Goal: Transaction & Acquisition: Book appointment/travel/reservation

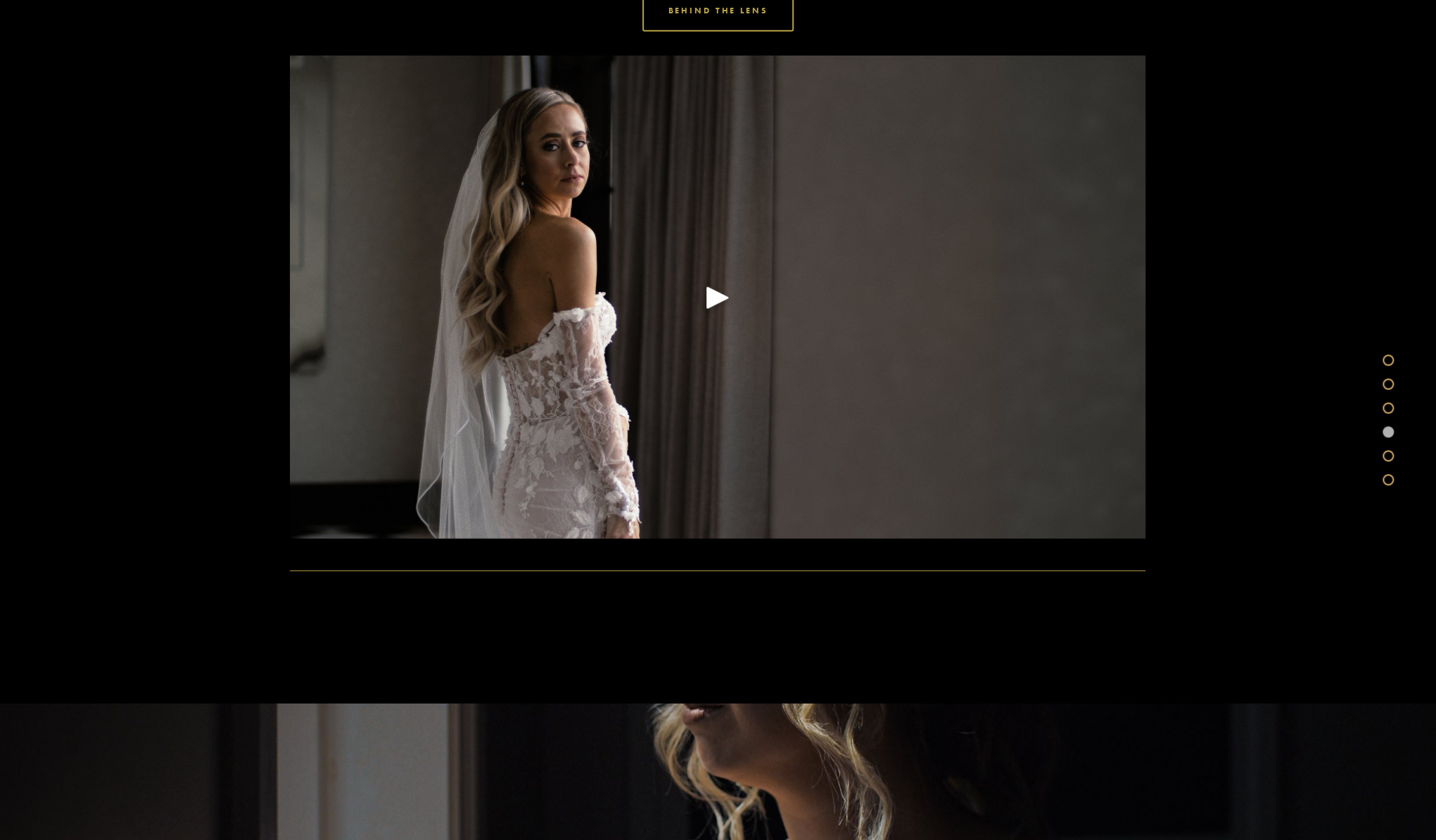
scroll to position [2743, 0]
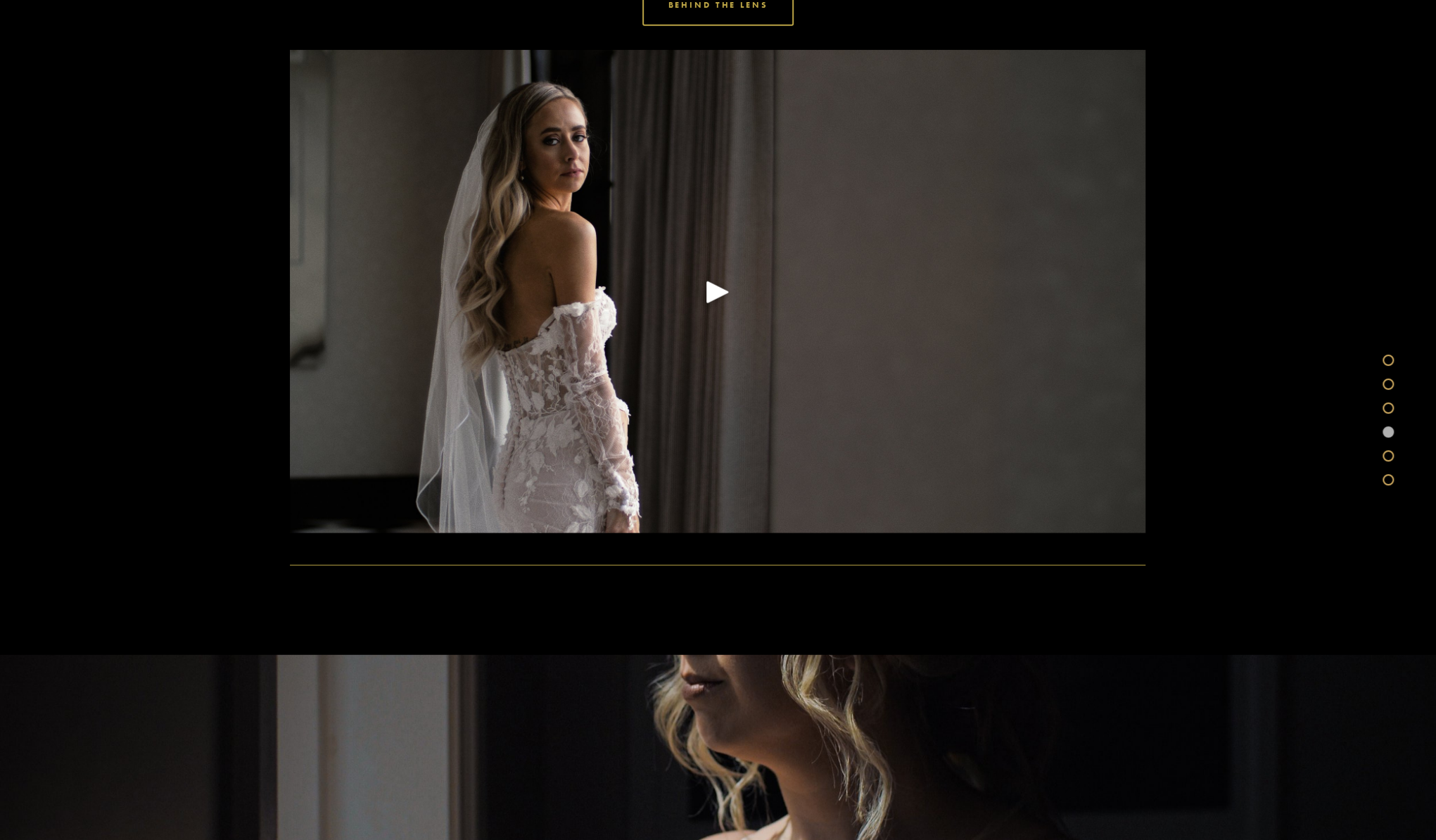
click at [710, 295] on div "Play" at bounding box center [717, 291] width 33 height 33
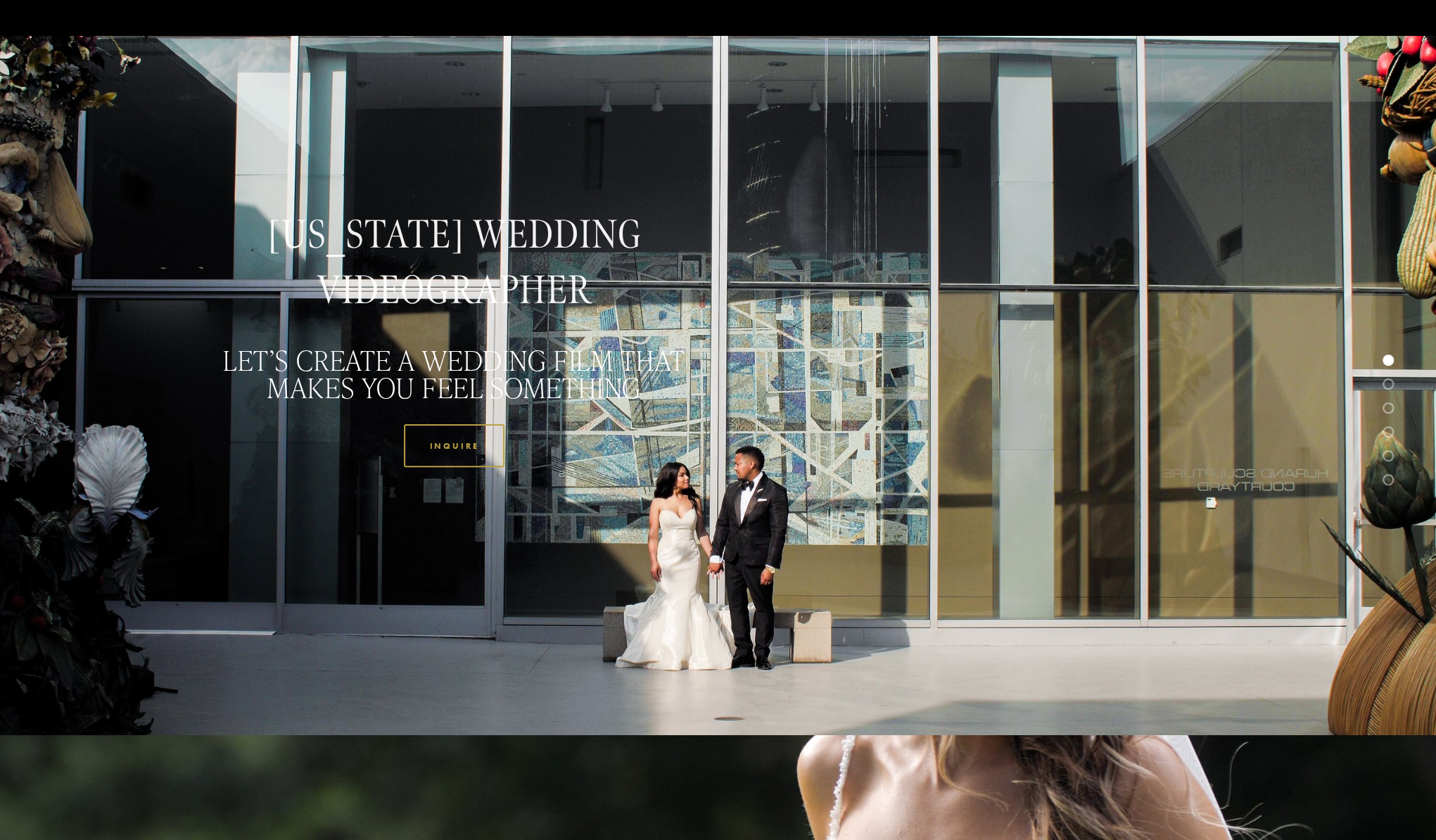
scroll to position [0, 0]
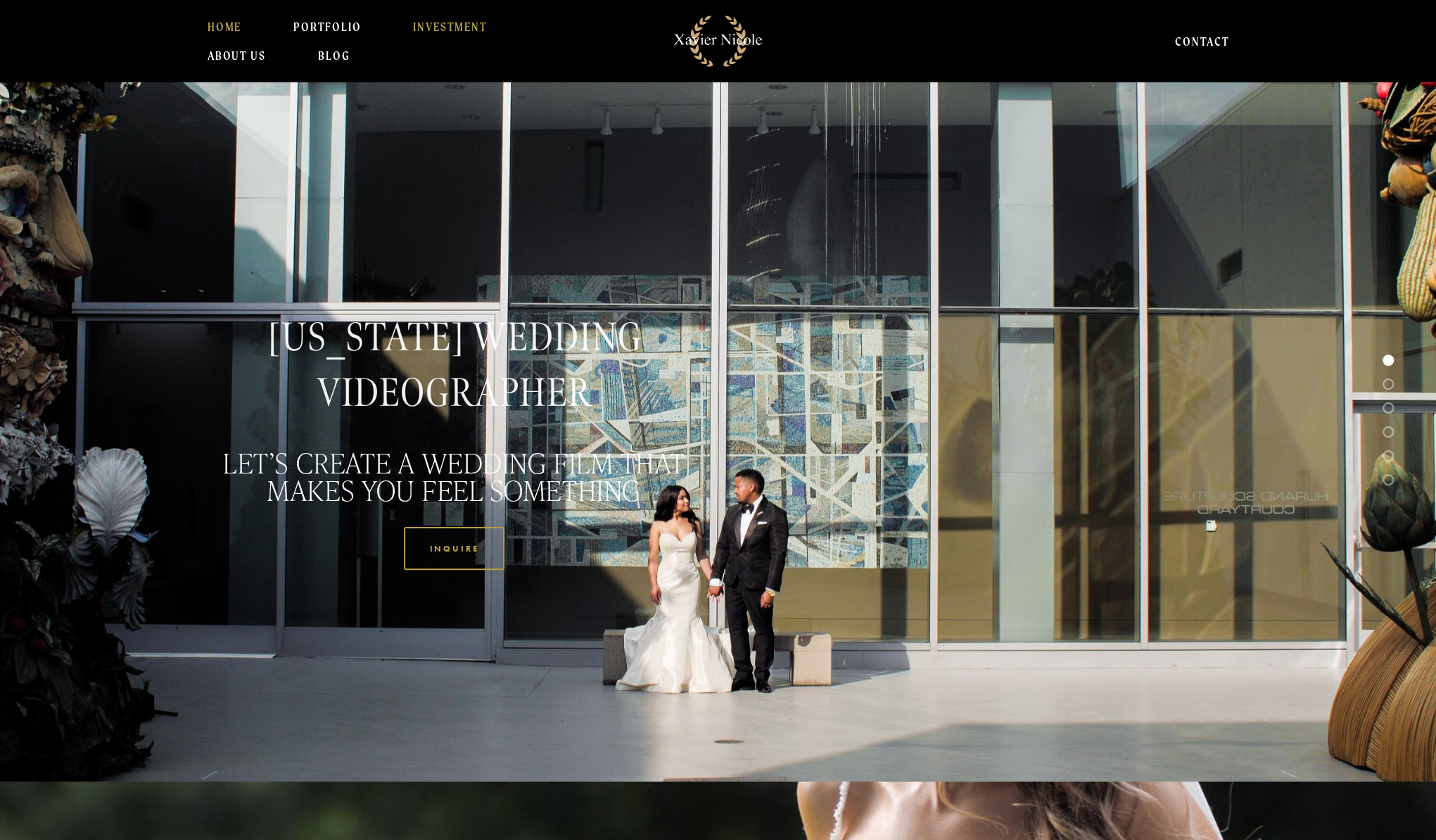
click at [456, 24] on link "INVESTMENT" at bounding box center [450, 26] width 74 height 28
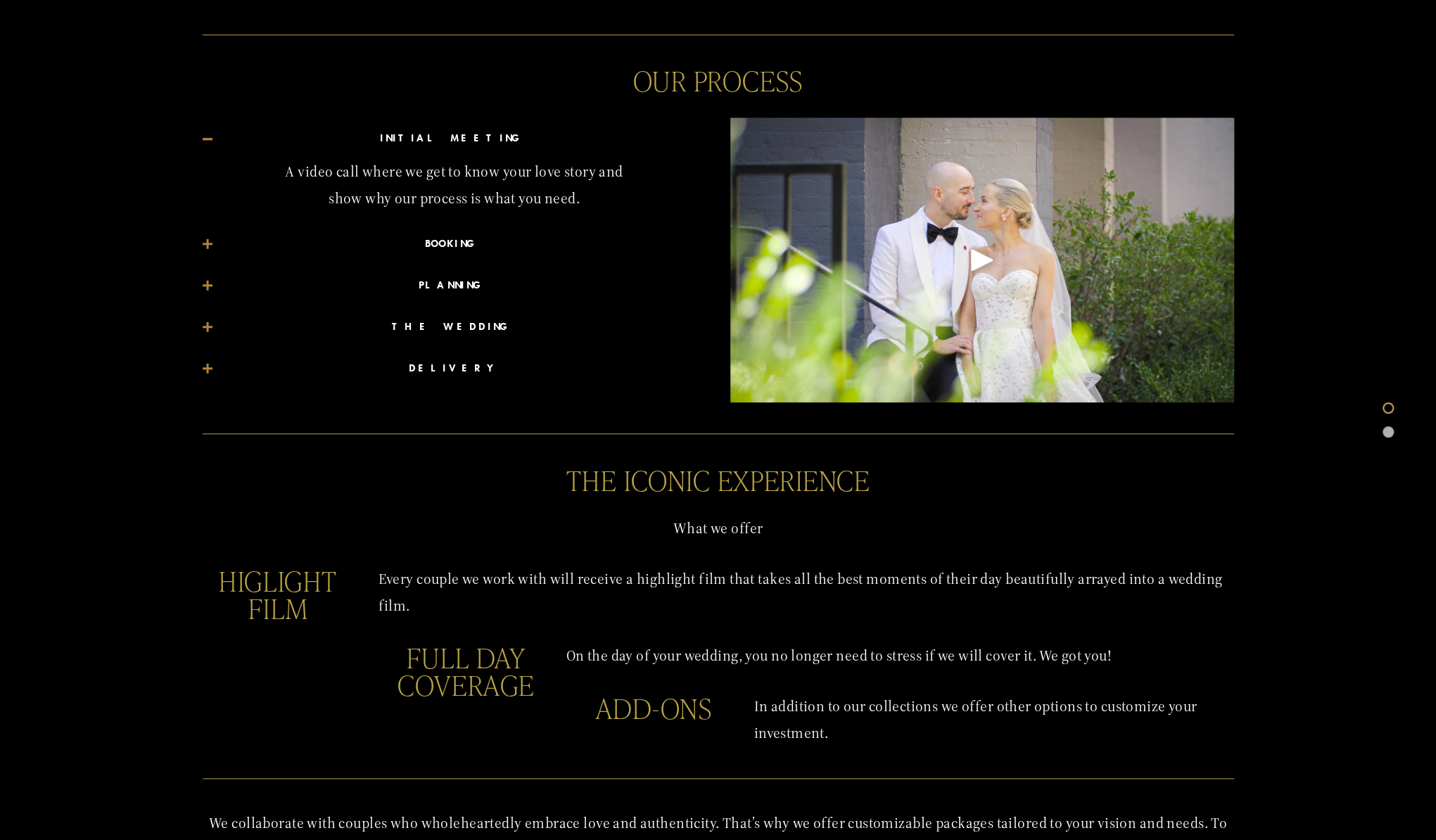
scroll to position [985, 0]
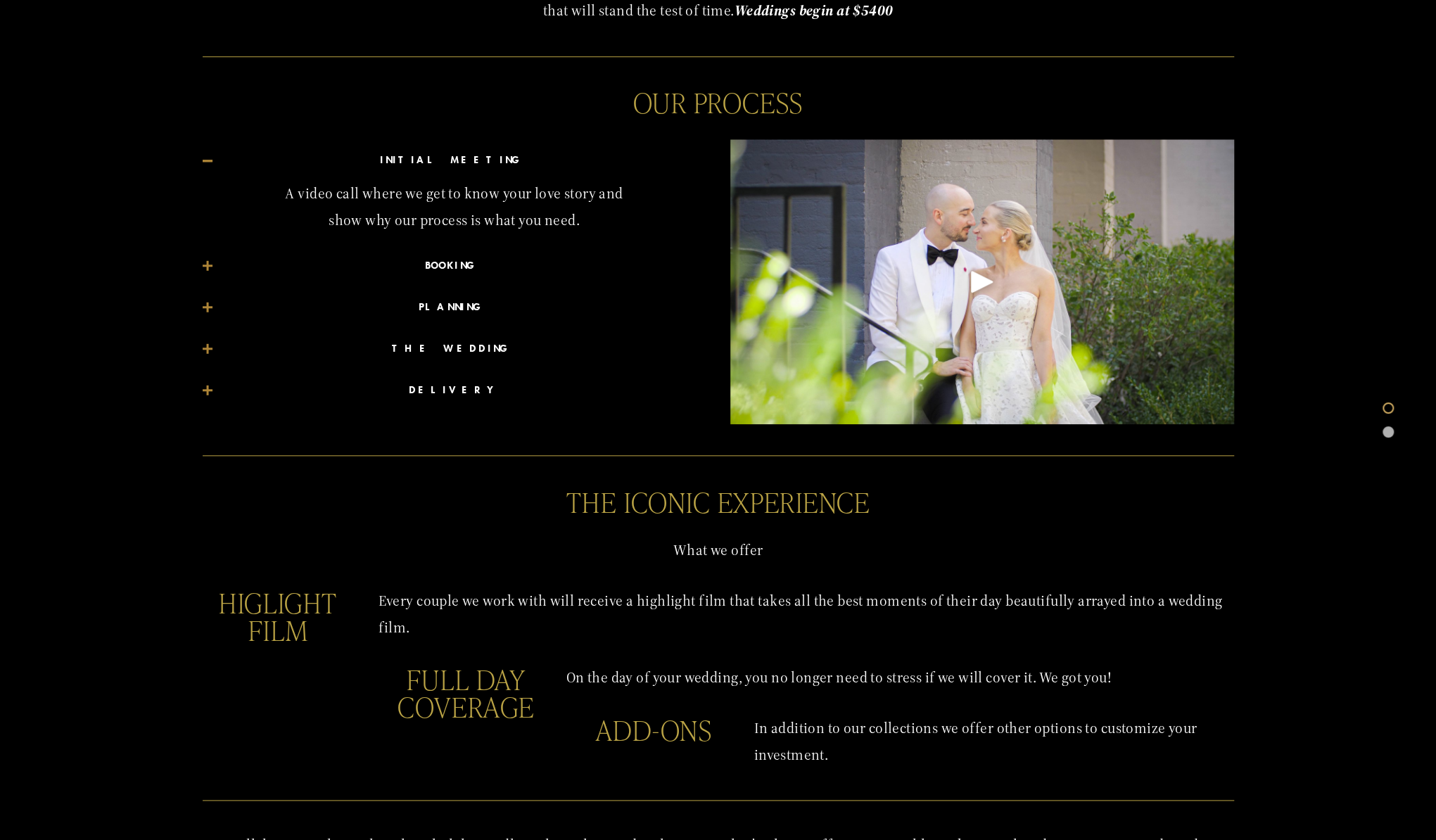
click at [219, 262] on span "BOOKING" at bounding box center [459, 266] width 494 height 20
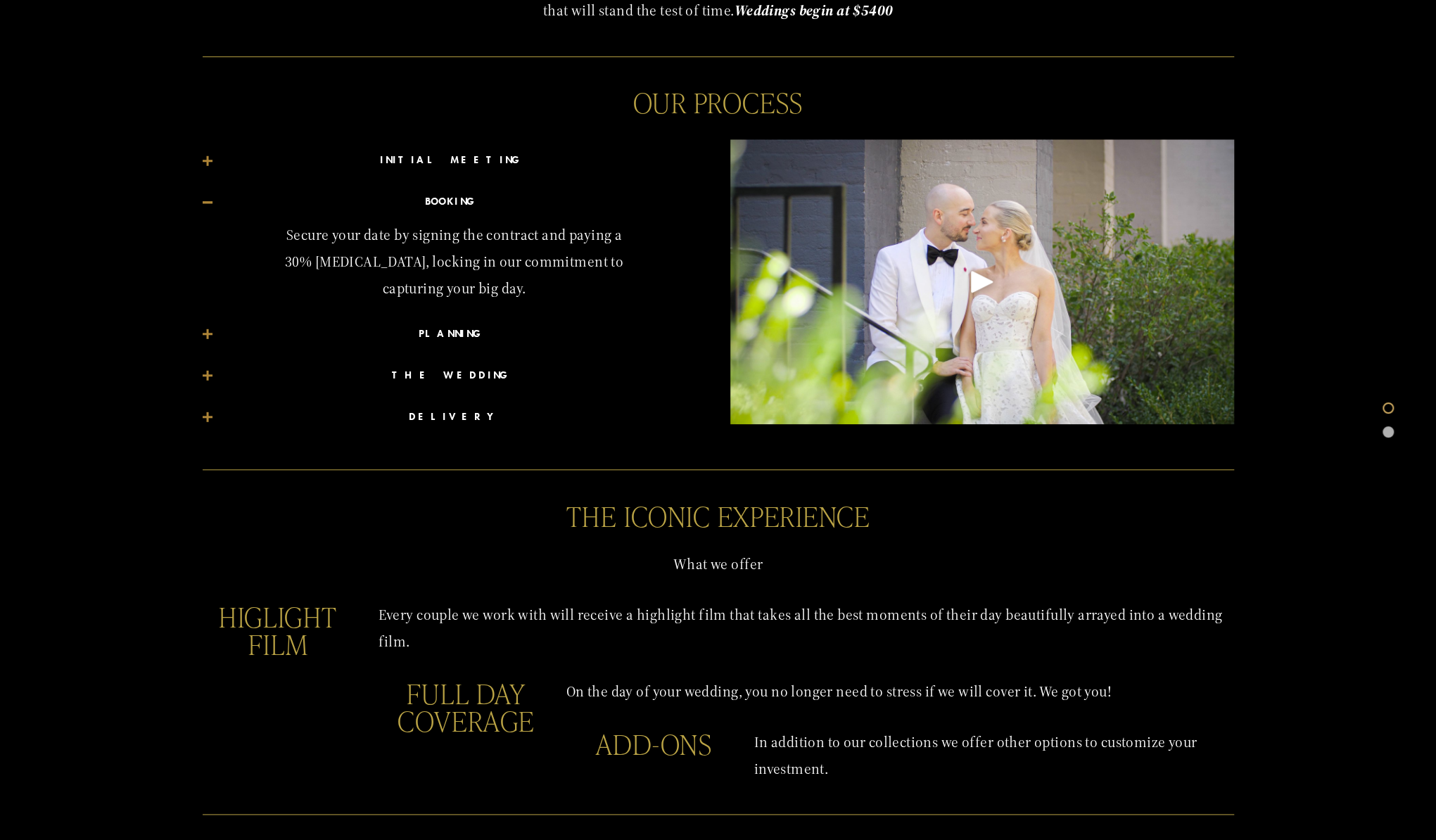
click at [206, 333] on div at bounding box center [207, 334] width 2 height 10
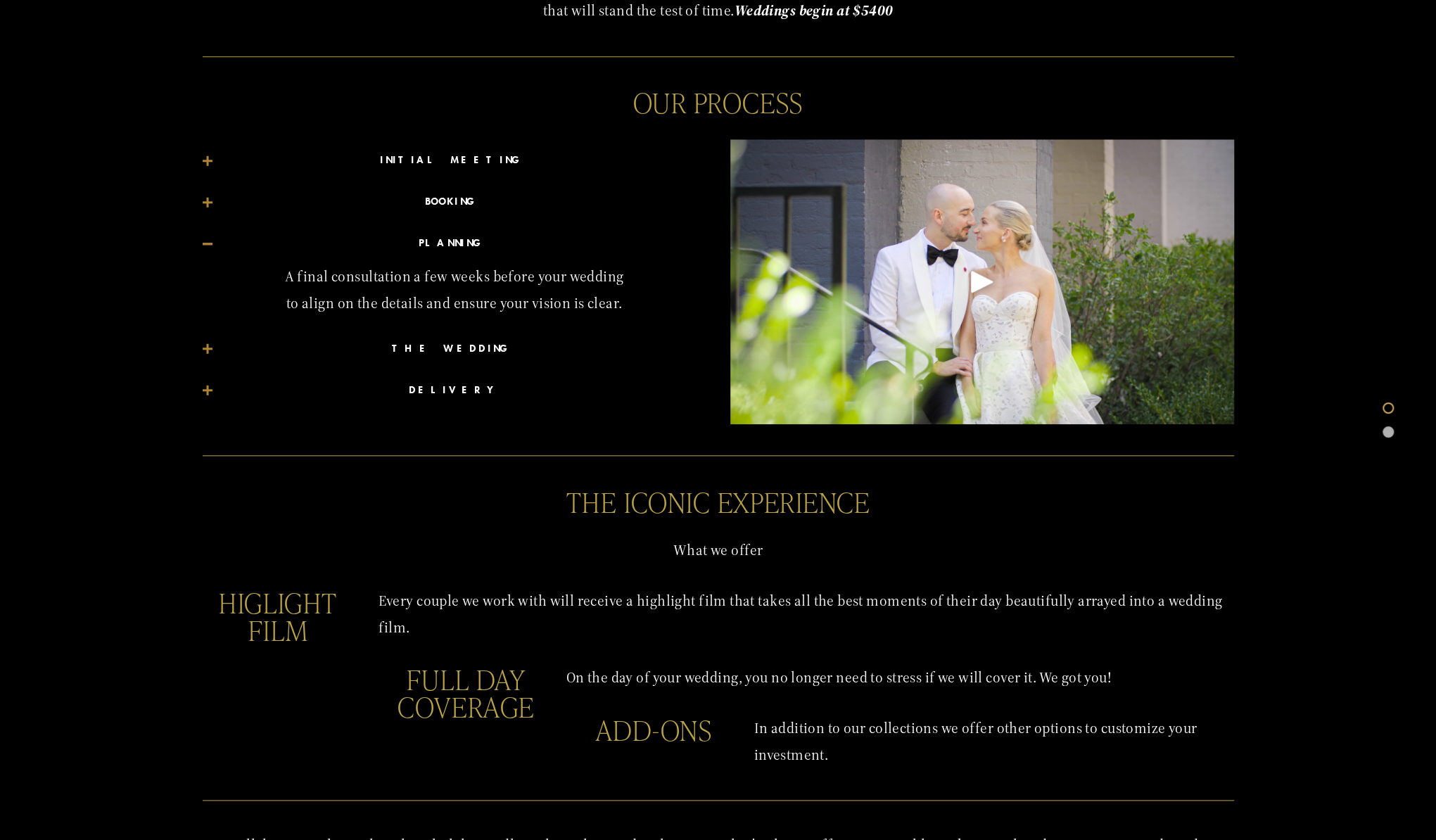
click at [203, 350] on div at bounding box center [207, 348] width 10 height 10
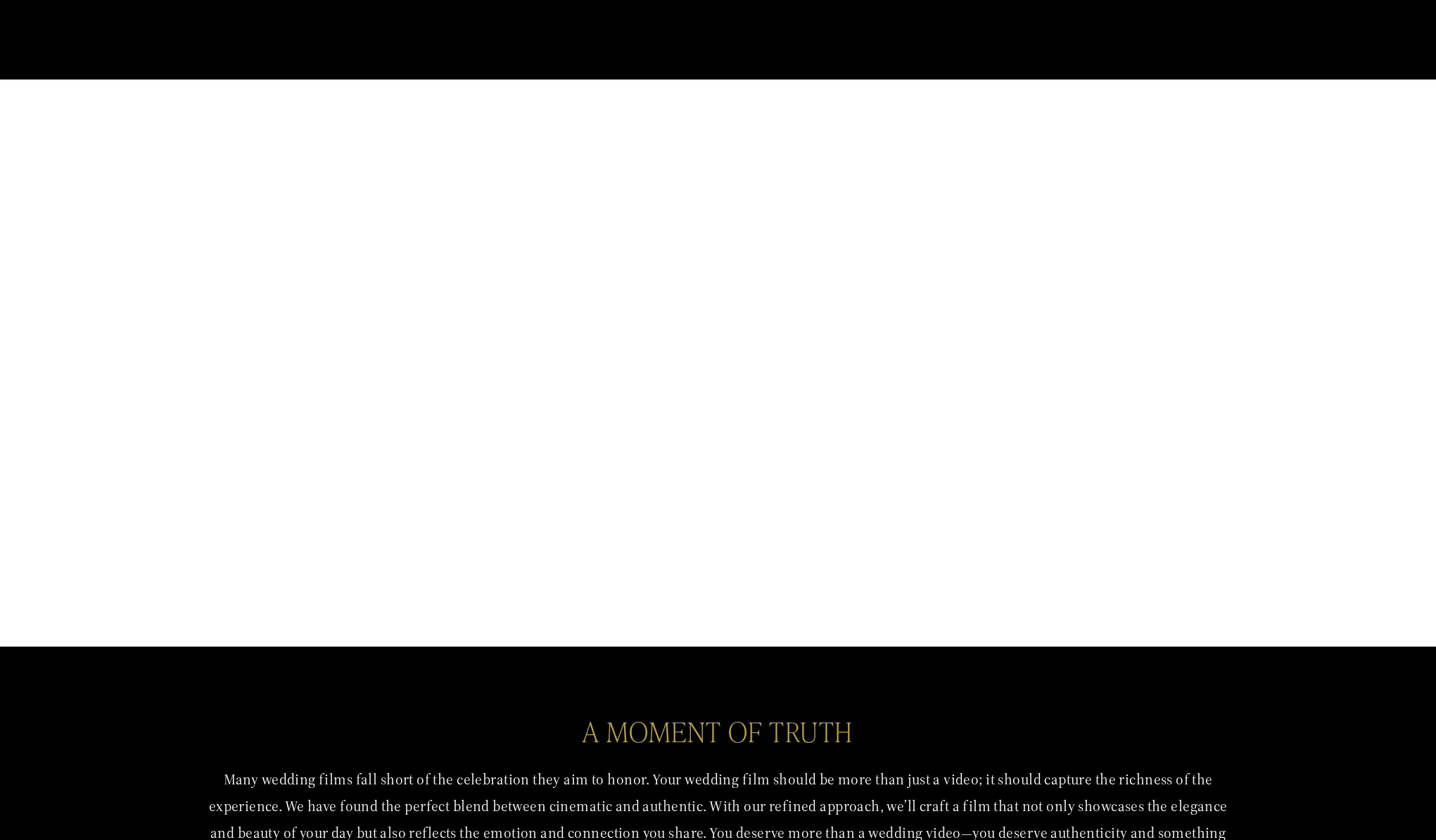
scroll to position [0, 0]
